Goal: Task Accomplishment & Management: Complete application form

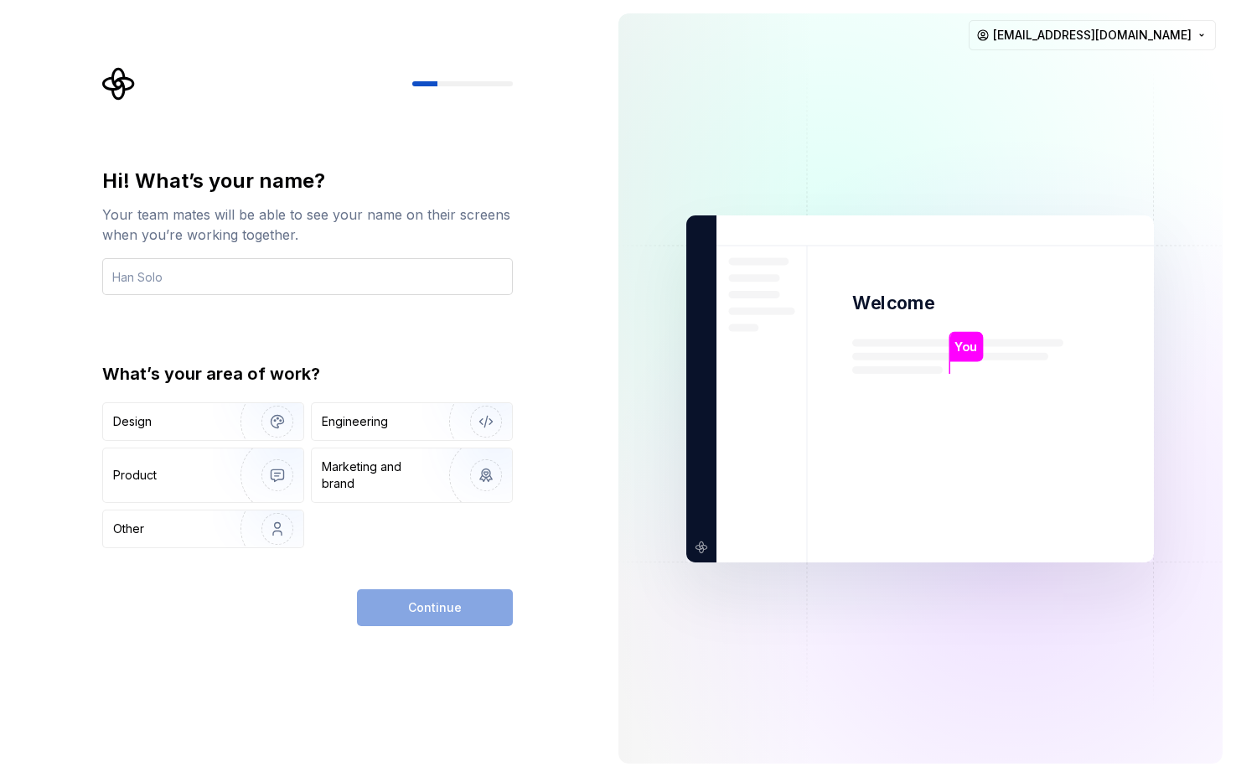
click at [253, 274] on input "text" at bounding box center [307, 276] width 411 height 37
click at [392, 432] on div "Engineering" at bounding box center [412, 421] width 200 height 37
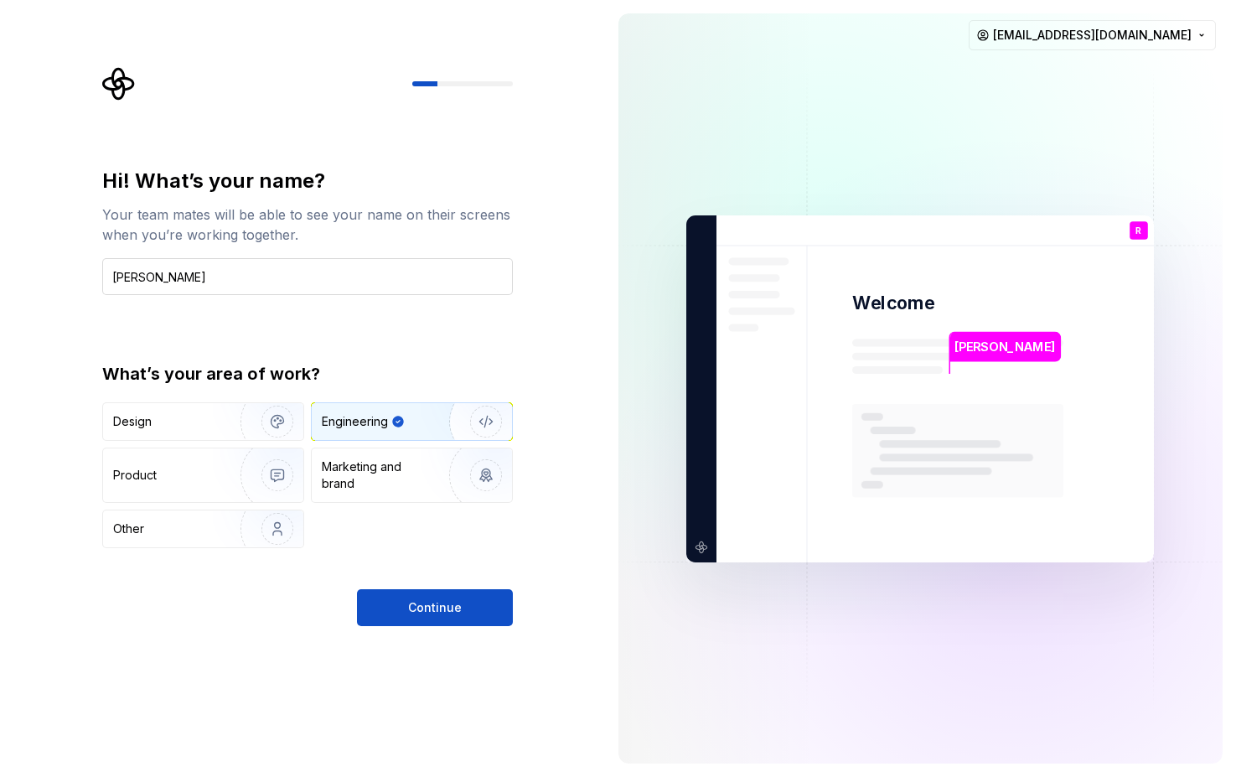
click at [236, 276] on input "[PERSON_NAME]" at bounding box center [307, 276] width 411 height 37
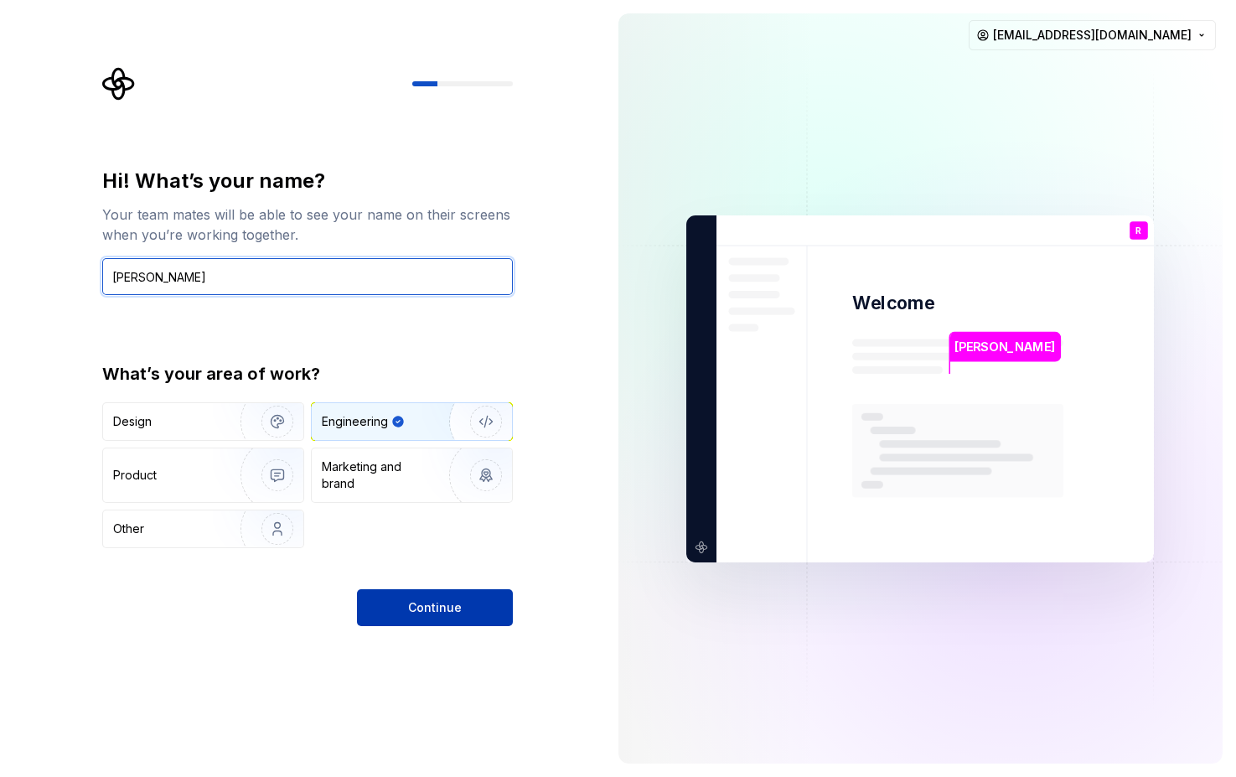
type input "[PERSON_NAME]"
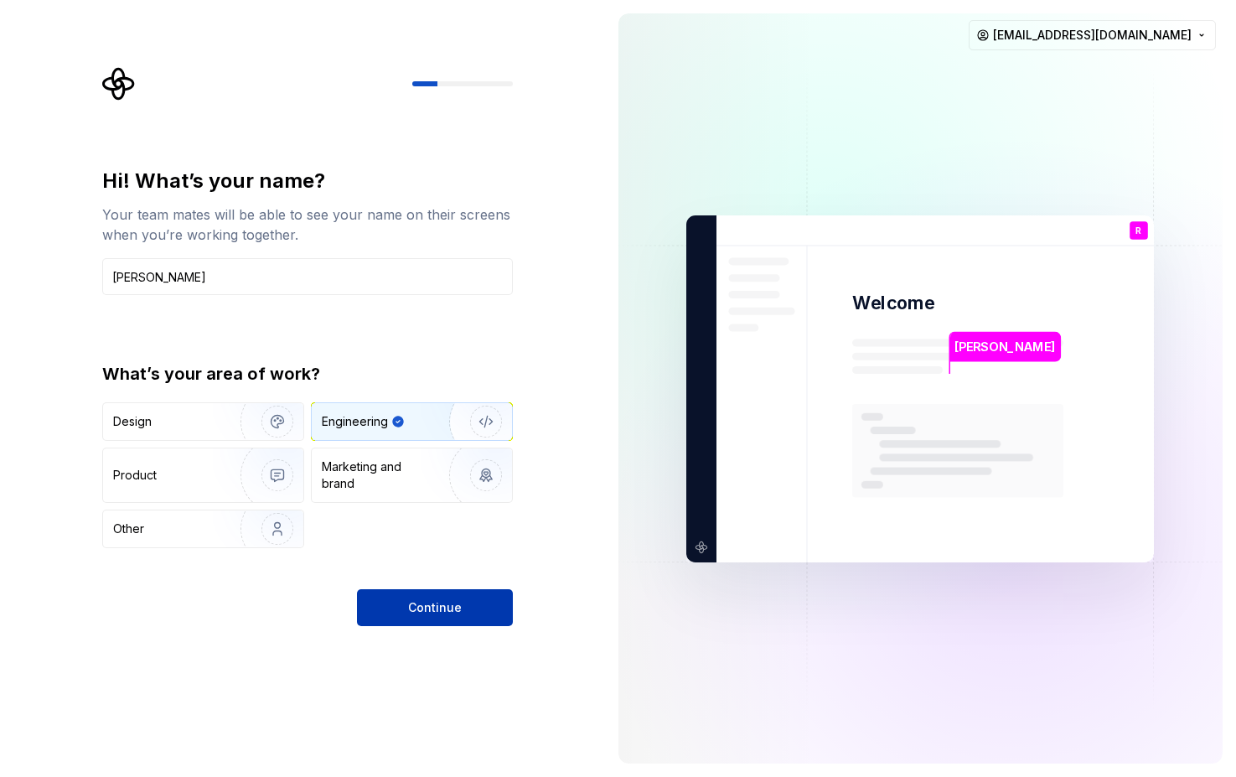
click at [430, 607] on span "Continue" at bounding box center [435, 607] width 54 height 17
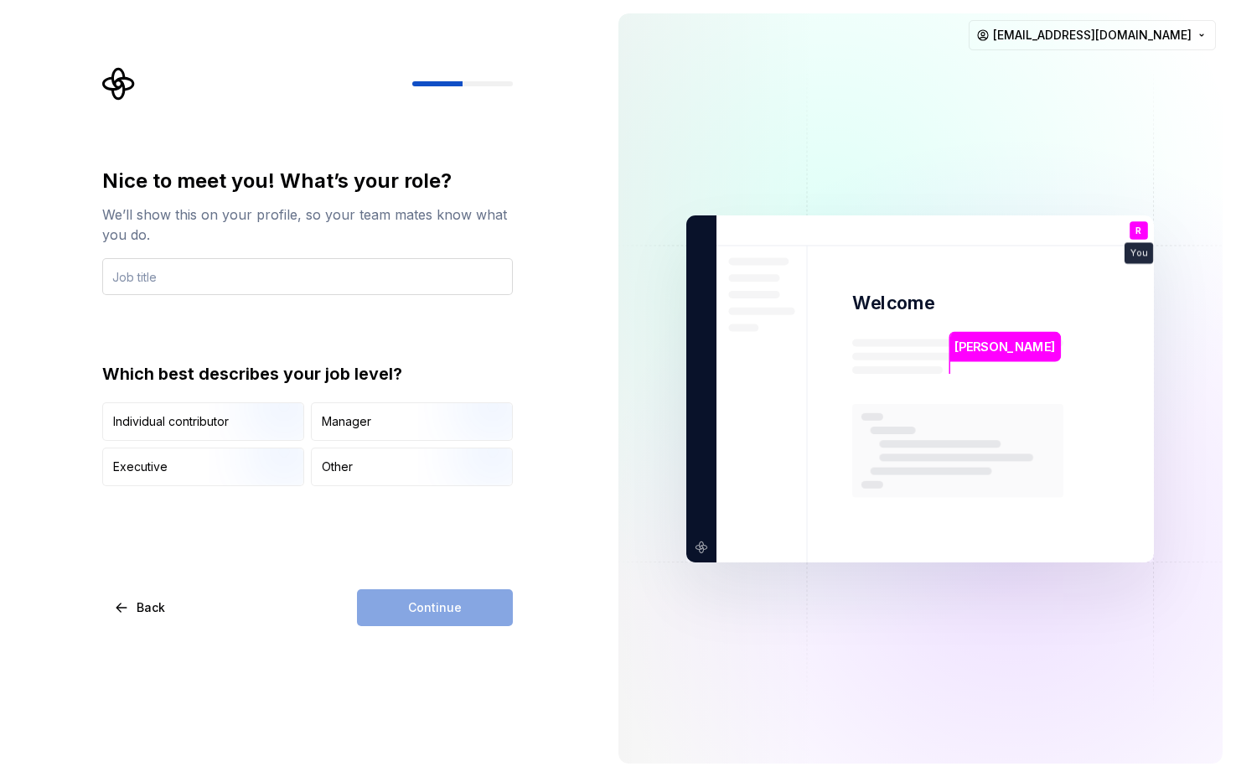
click at [224, 272] on input "text" at bounding box center [307, 276] width 411 height 37
type input "SDE"
click at [216, 420] on img "button" at bounding box center [263, 442] width 107 height 112
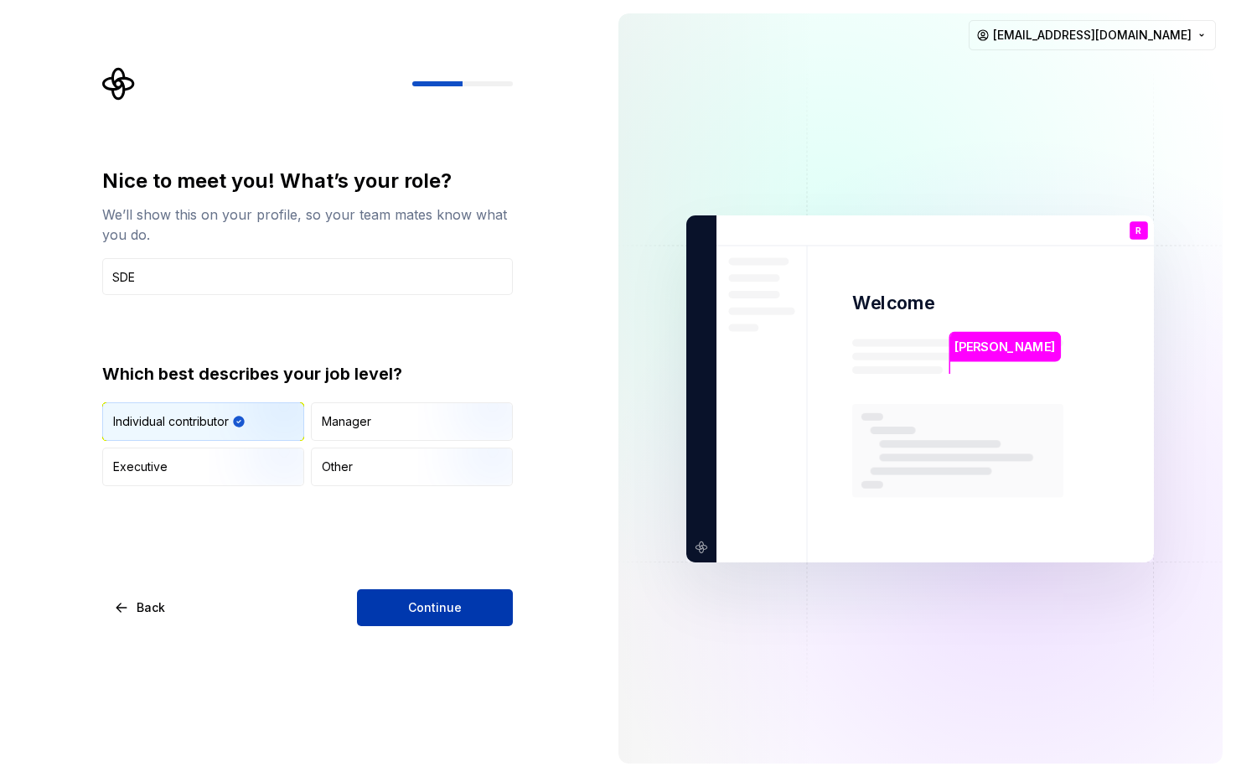
click at [448, 604] on span "Continue" at bounding box center [435, 607] width 54 height 17
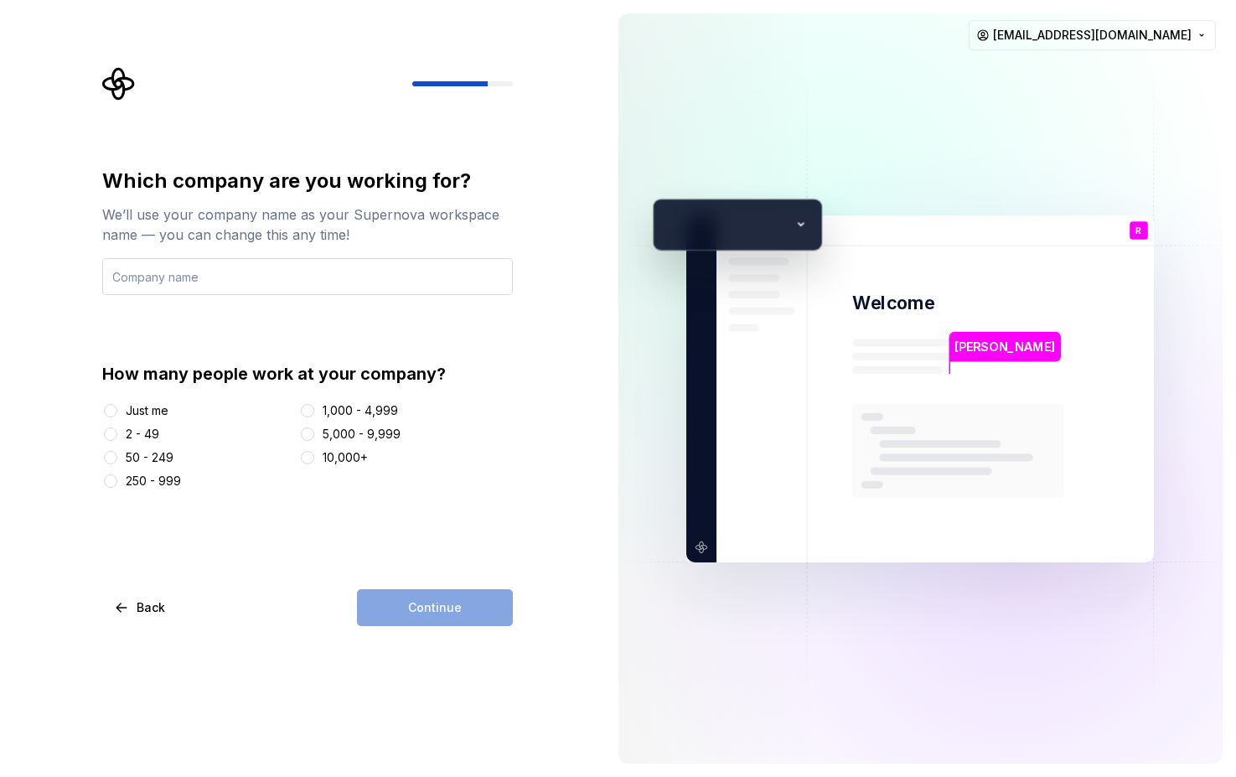
click at [352, 281] on input "text" at bounding box center [307, 276] width 411 height 37
click at [135, 413] on div "Just me" at bounding box center [147, 410] width 43 height 17
click at [117, 413] on button "Just me" at bounding box center [110, 410] width 13 height 13
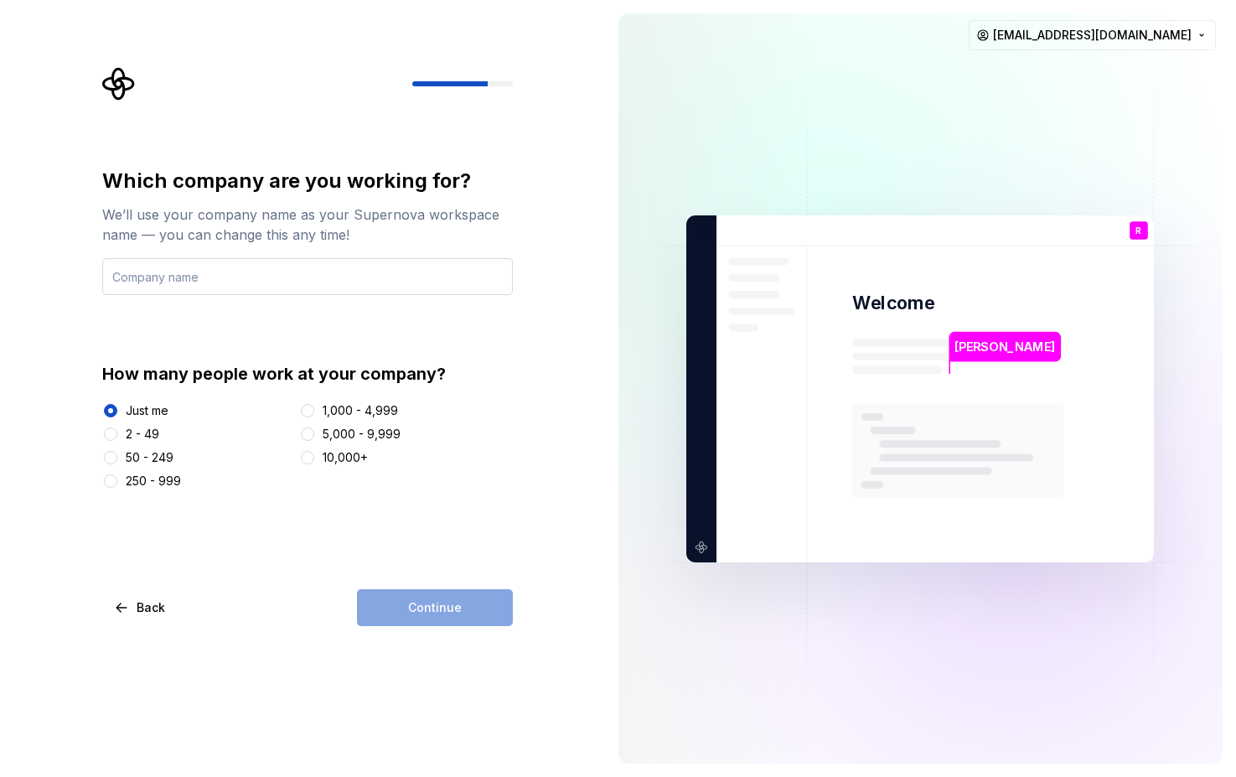
click at [312, 276] on input "text" at bounding box center [307, 276] width 411 height 37
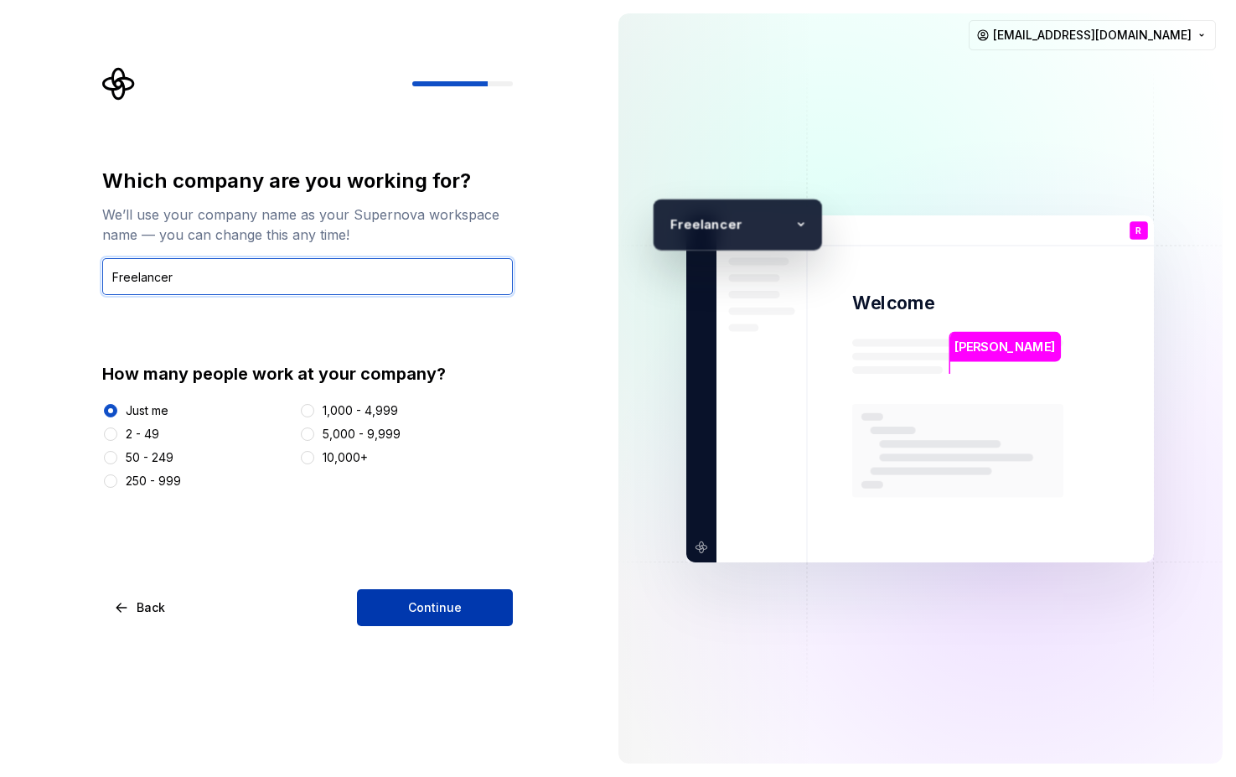
type input "Freelancer"
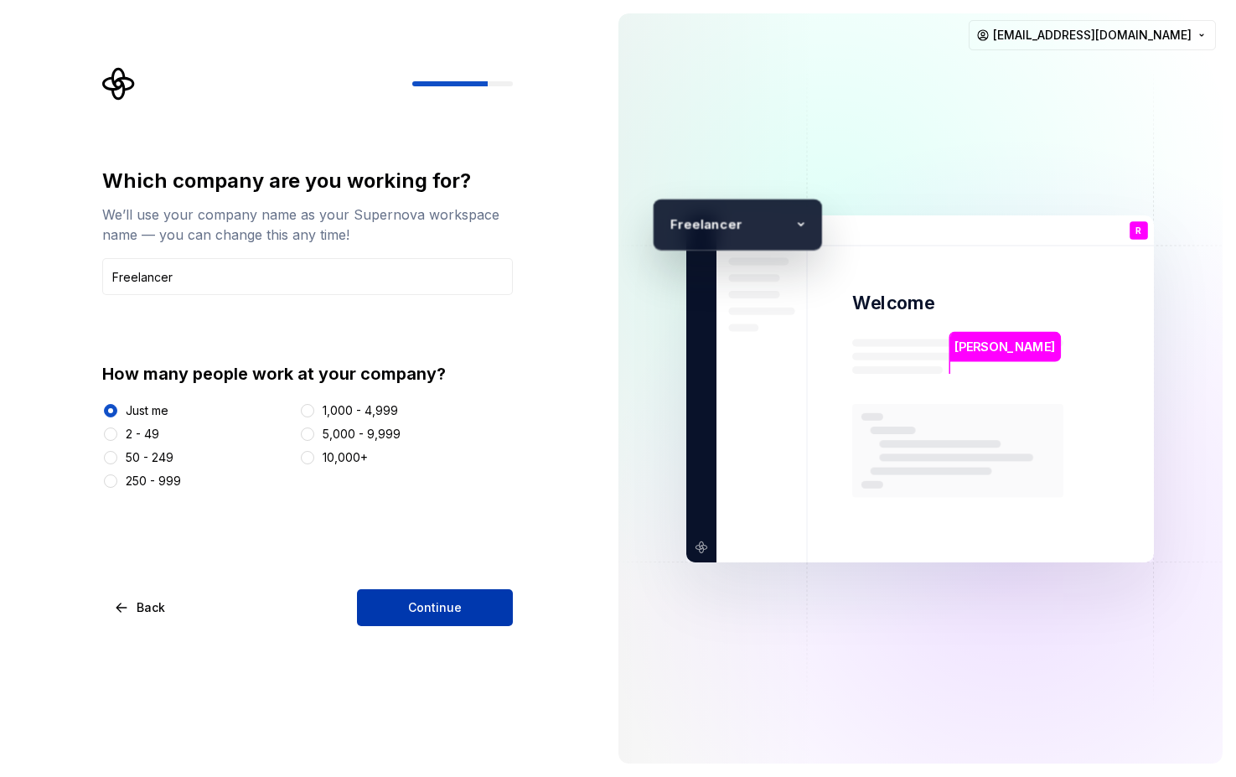
click at [420, 610] on span "Continue" at bounding box center [435, 607] width 54 height 17
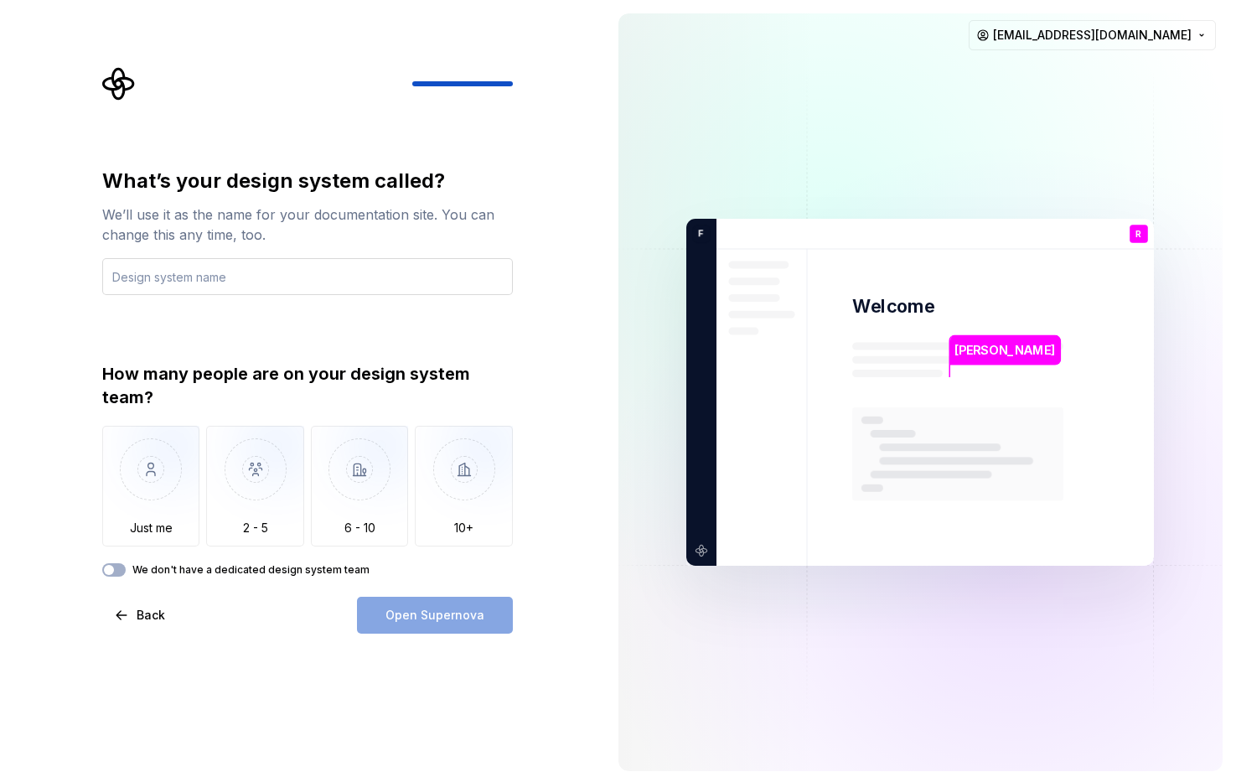
click at [242, 277] on input "text" at bounding box center [307, 276] width 411 height 37
type input "system-design"
click at [244, 504] on img "button" at bounding box center [255, 482] width 98 height 112
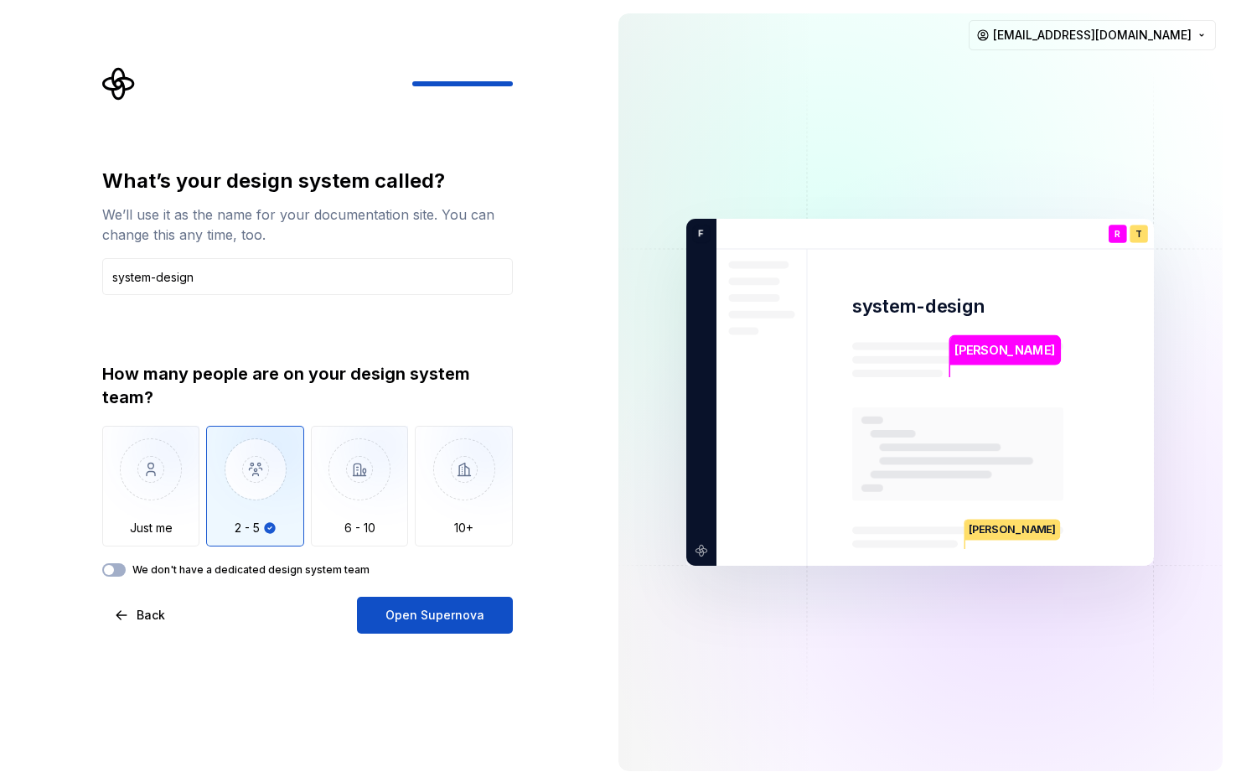
click at [229, 572] on label "We don't have a dedicated design system team" at bounding box center [250, 569] width 237 height 13
click at [126, 572] on button "We don't have a dedicated design system team" at bounding box center [113, 569] width 23 height 13
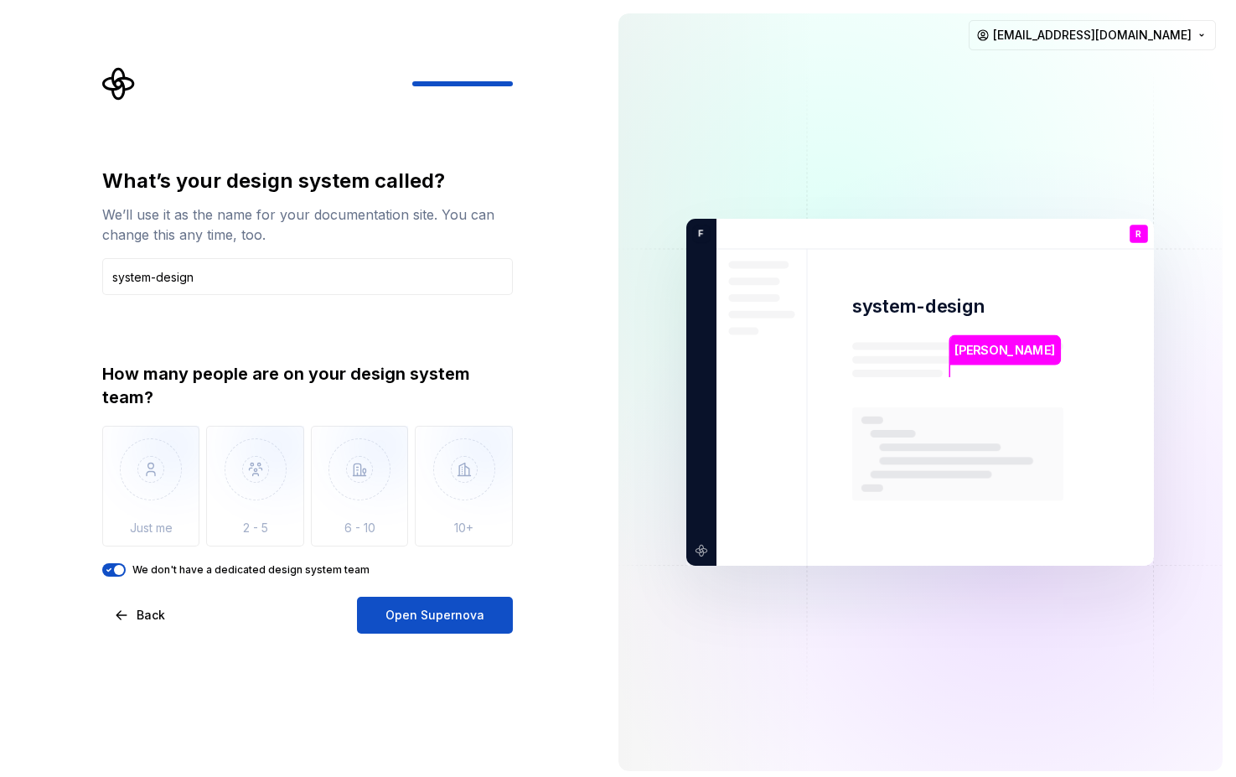
click at [155, 566] on label "We don't have a dedicated design system team" at bounding box center [250, 569] width 237 height 13
click at [126, 566] on button "We don't have a dedicated design system team" at bounding box center [113, 569] width 23 height 13
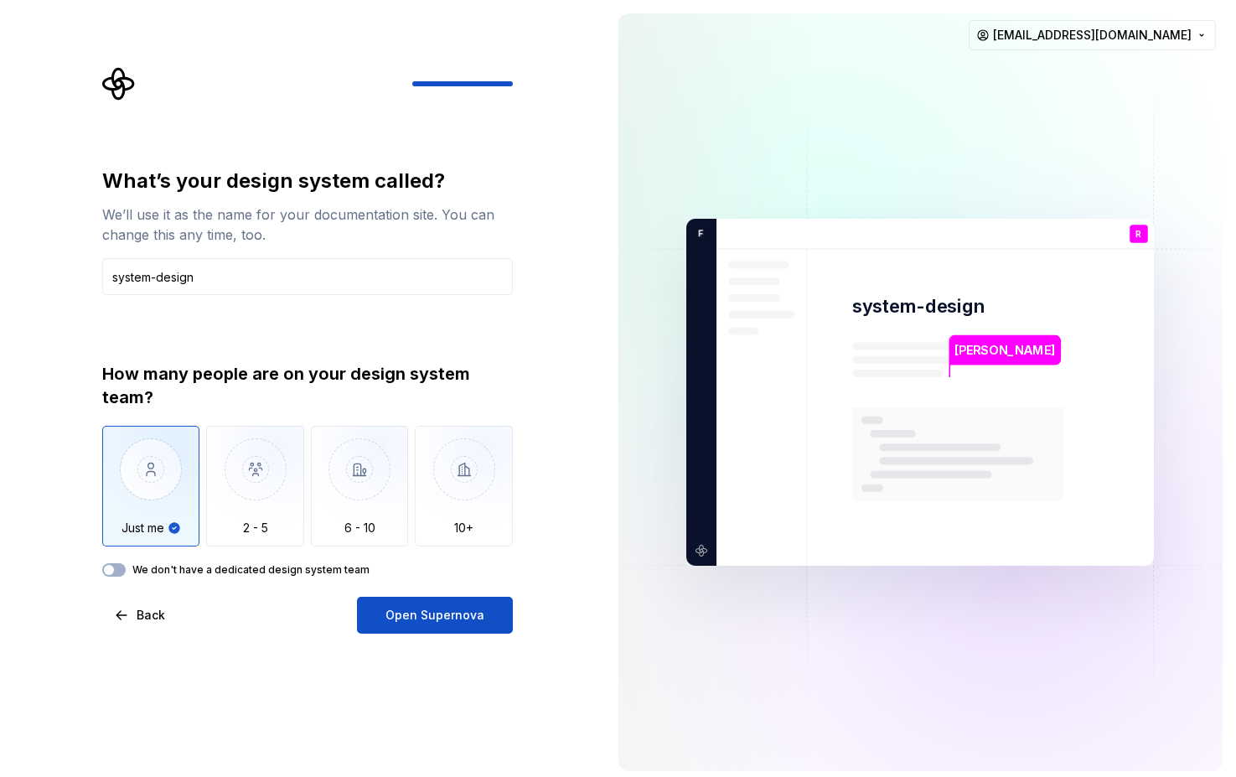
click at [155, 566] on label "We don't have a dedicated design system team" at bounding box center [250, 569] width 237 height 13
click at [126, 566] on button "We don't have a dedicated design system team" at bounding box center [113, 569] width 23 height 13
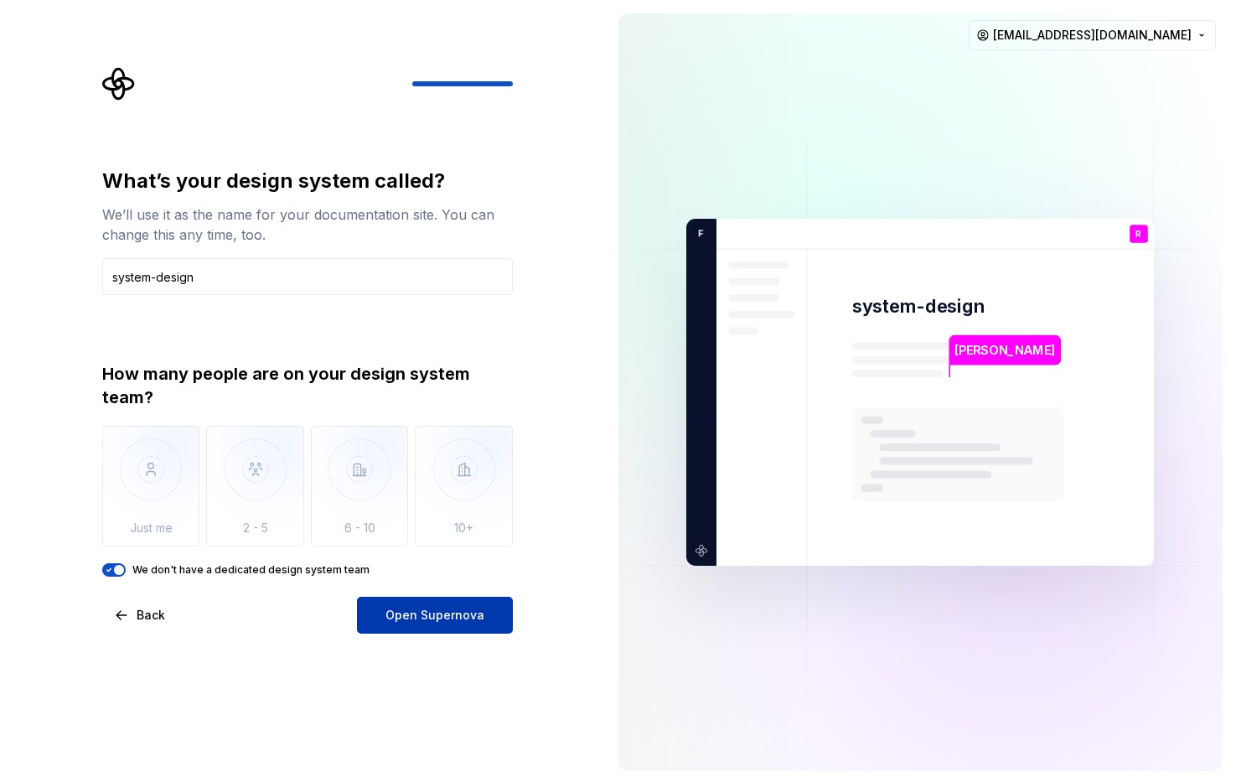
click at [468, 623] on span "Open Supernova" at bounding box center [434, 615] width 99 height 17
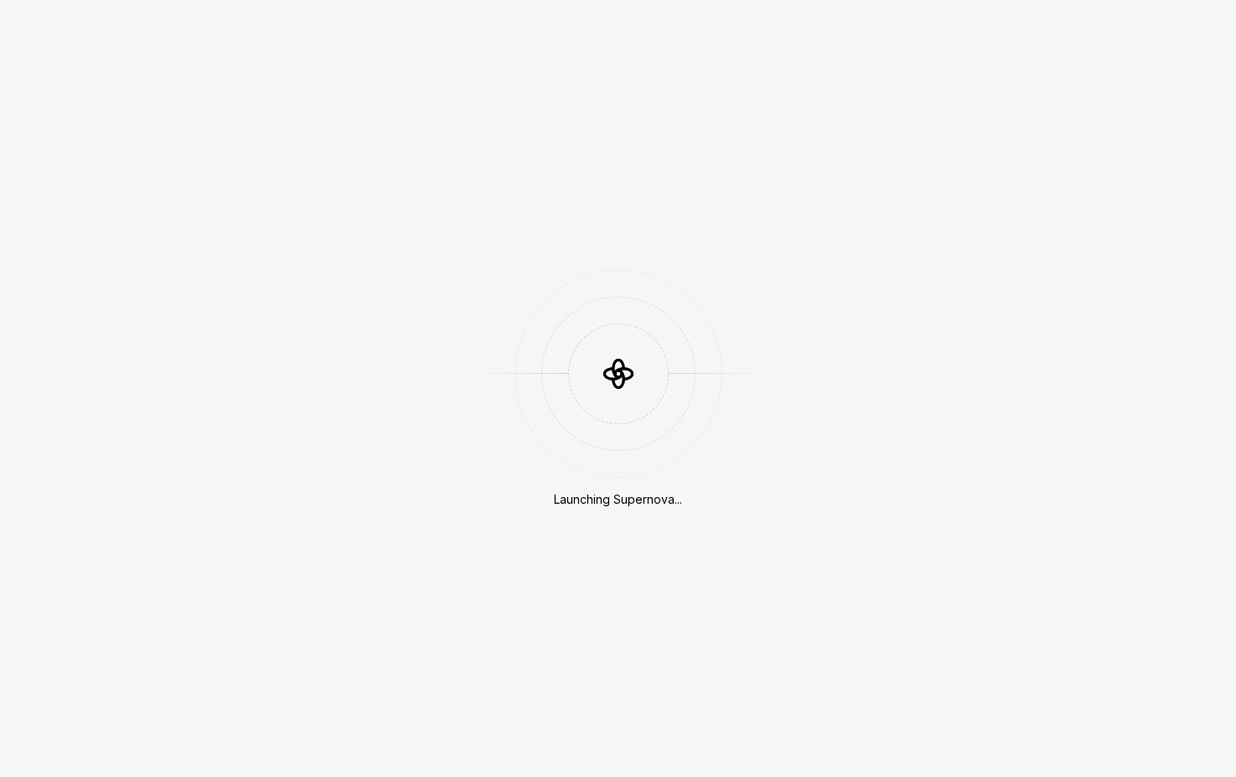
drag, startPoint x: 605, startPoint y: 348, endPoint x: 1402, endPoint y: 28, distance: 858.5
click at [1235, 28] on html "Launching Supernova..." at bounding box center [618, 388] width 1236 height 777
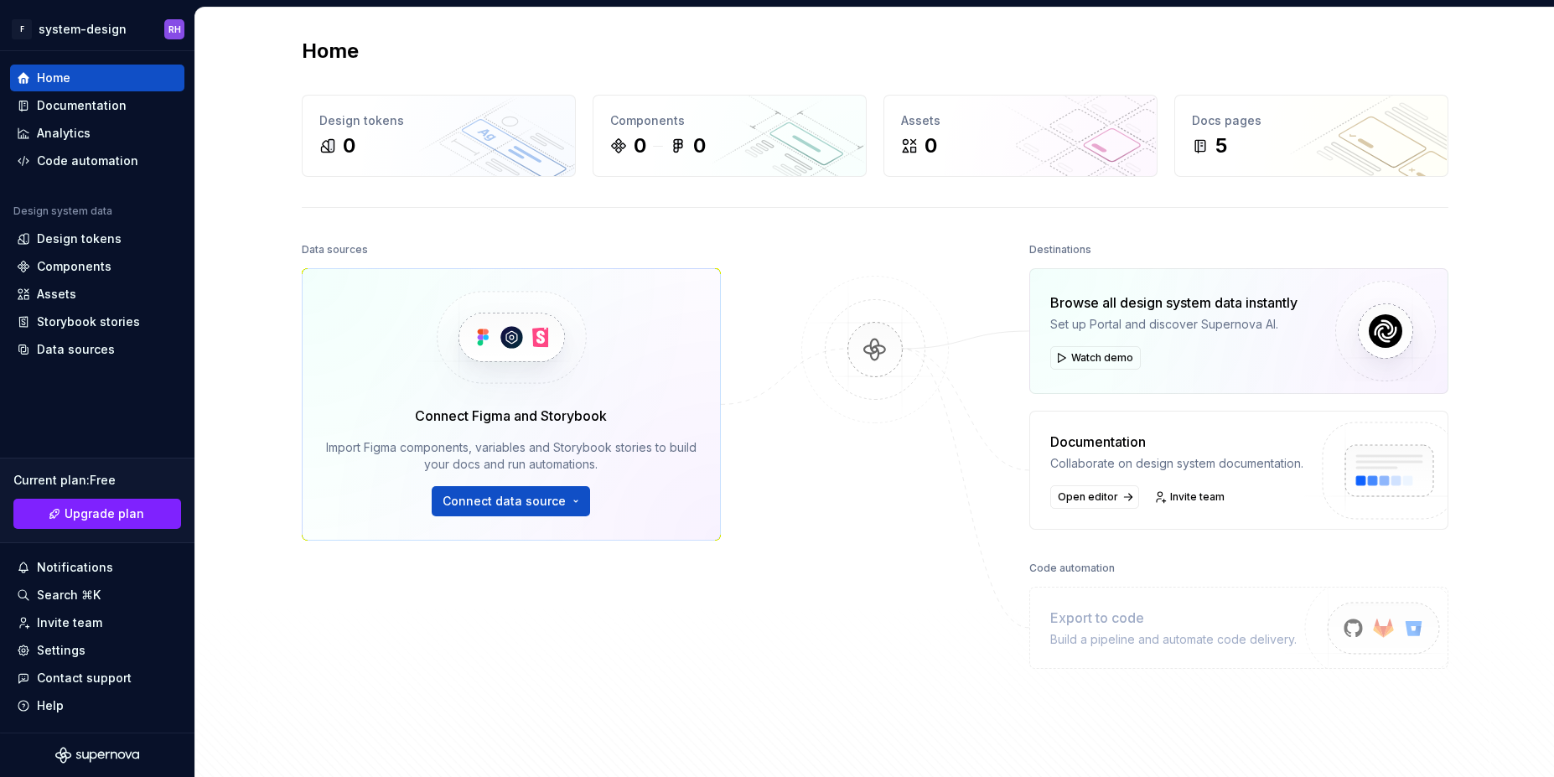
click at [885, 274] on div "Home Design tokens 0 Components 0 0 Assets 0 Docs pages 5 Data sources Connect …" at bounding box center [874, 405] width 1358 height 794
click at [407, 121] on icon at bounding box center [413, 120] width 13 height 13
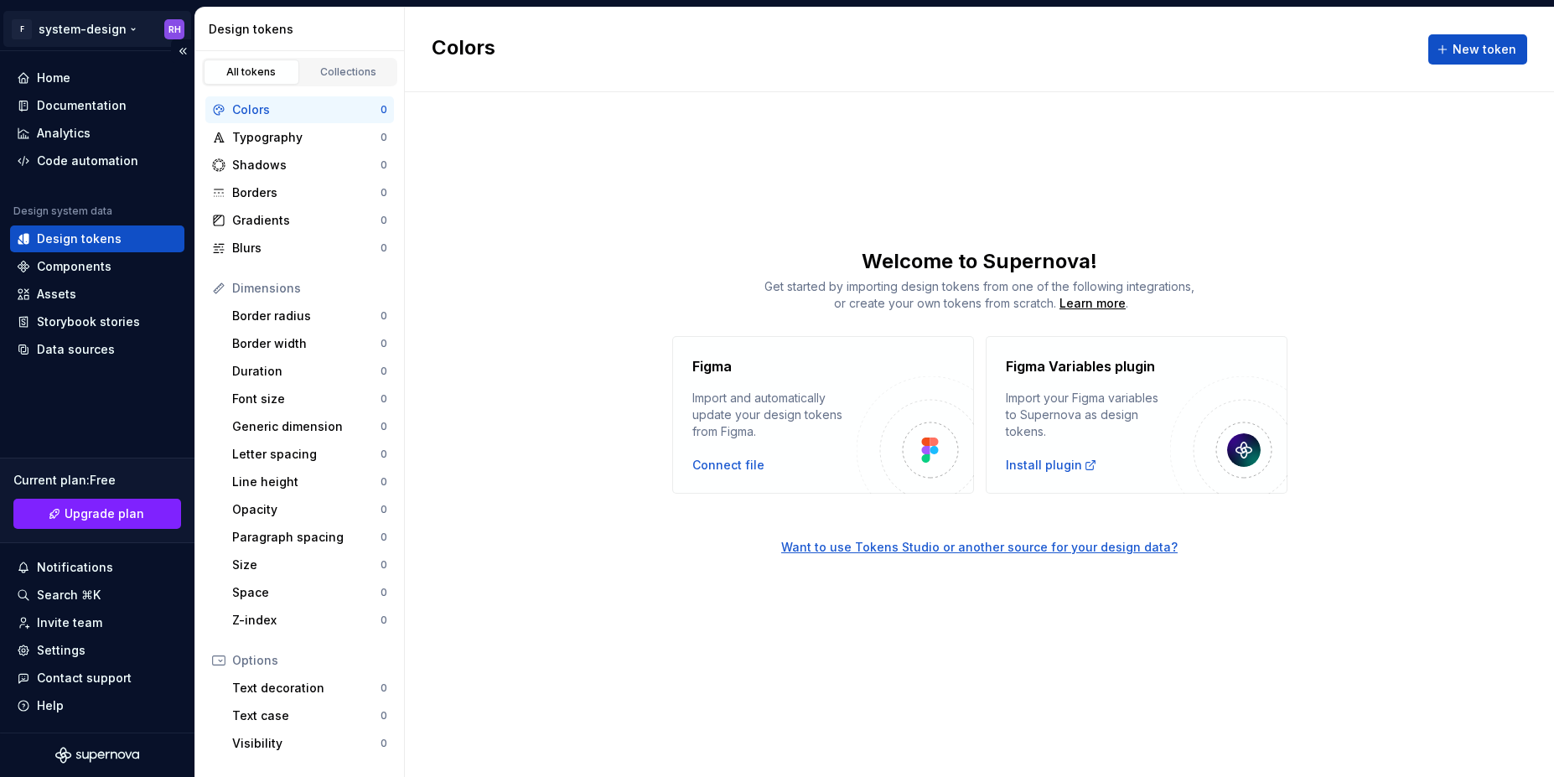
click at [54, 29] on html "F system-design RH Home Documentation Analytics Code automation Design system d…" at bounding box center [777, 388] width 1554 height 777
click at [525, 250] on html "F system-design RH Home Documentation Analytics Code automation Design system d…" at bounding box center [777, 388] width 1554 height 777
click at [275, 315] on div "Border radius" at bounding box center [306, 316] width 148 height 17
